Goal: Task Accomplishment & Management: Use online tool/utility

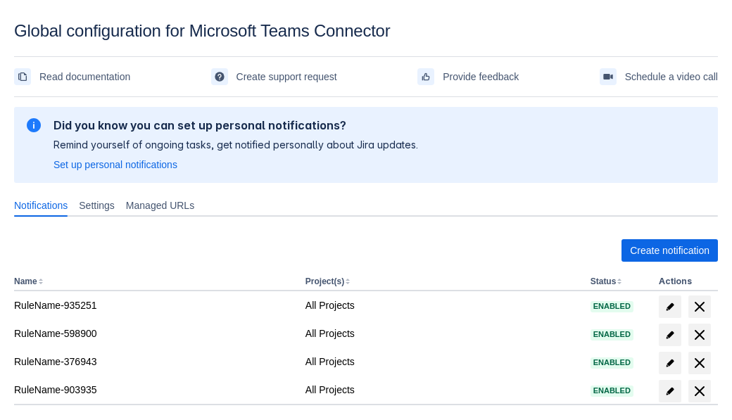
click at [669, 251] on span "Create notification" at bounding box center [670, 250] width 80 height 23
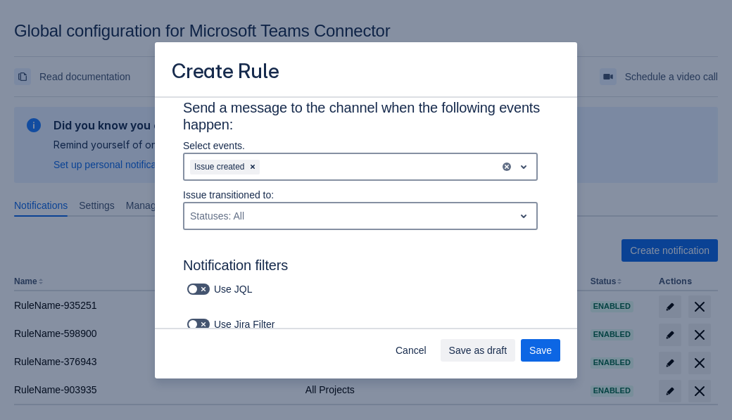
type input "RuleName-724060"
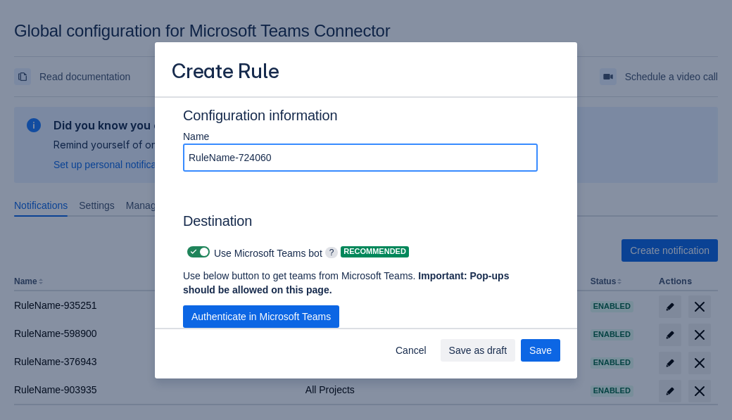
scroll to position [994, 0]
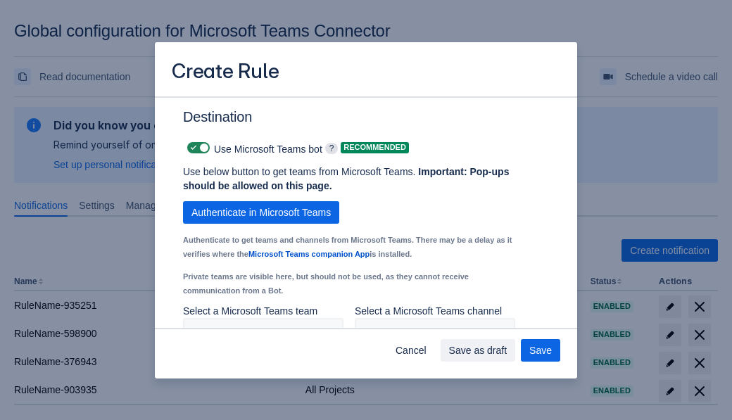
click at [261, 201] on span "Authenticate in Microsoft Teams" at bounding box center [260, 212] width 139 height 23
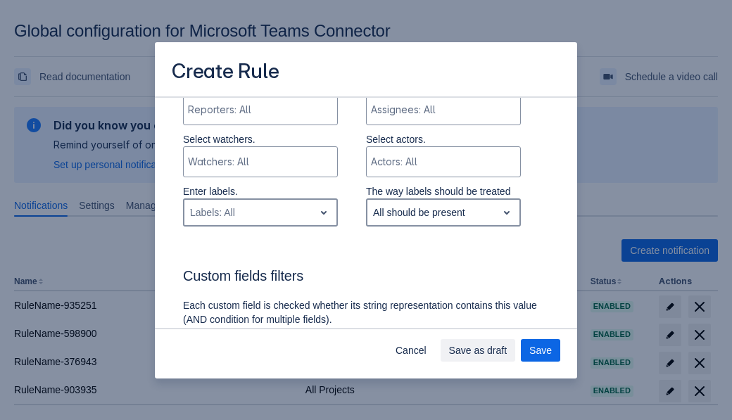
type input "724060_label"
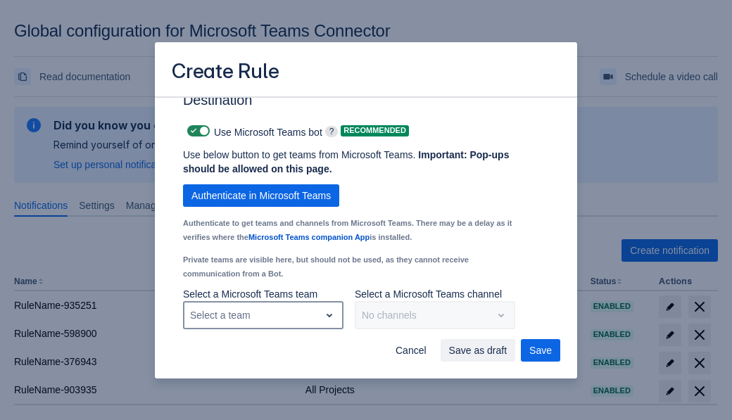
click at [262, 314] on div "Select a team" at bounding box center [251, 315] width 135 height 23
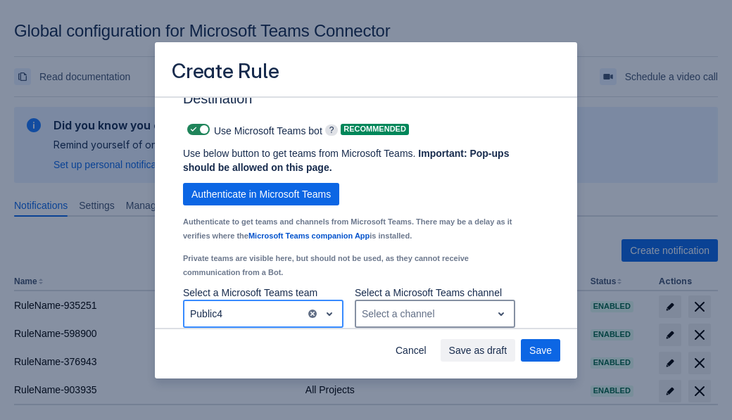
click at [434, 314] on div "Select a channel" at bounding box center [423, 314] width 135 height 23
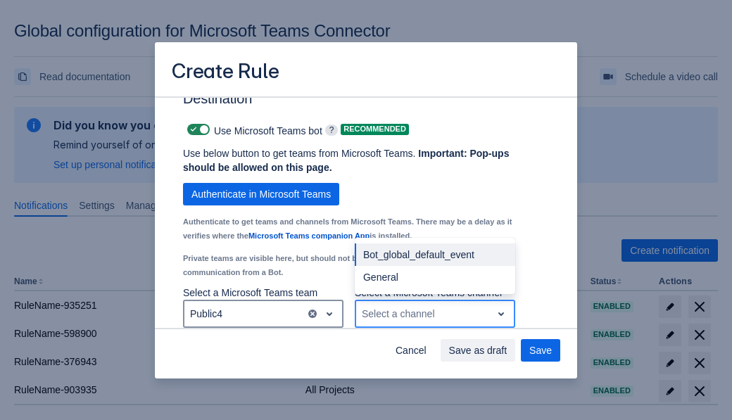
click at [434, 255] on div "Bot_global_default_event" at bounding box center [435, 254] width 160 height 23
click at [507, 350] on span "Save as draft" at bounding box center [478, 350] width 58 height 23
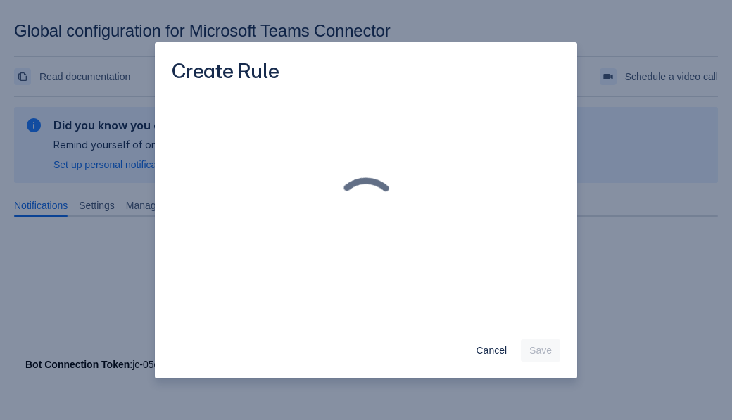
scroll to position [0, 0]
